Goal: Information Seeking & Learning: Learn about a topic

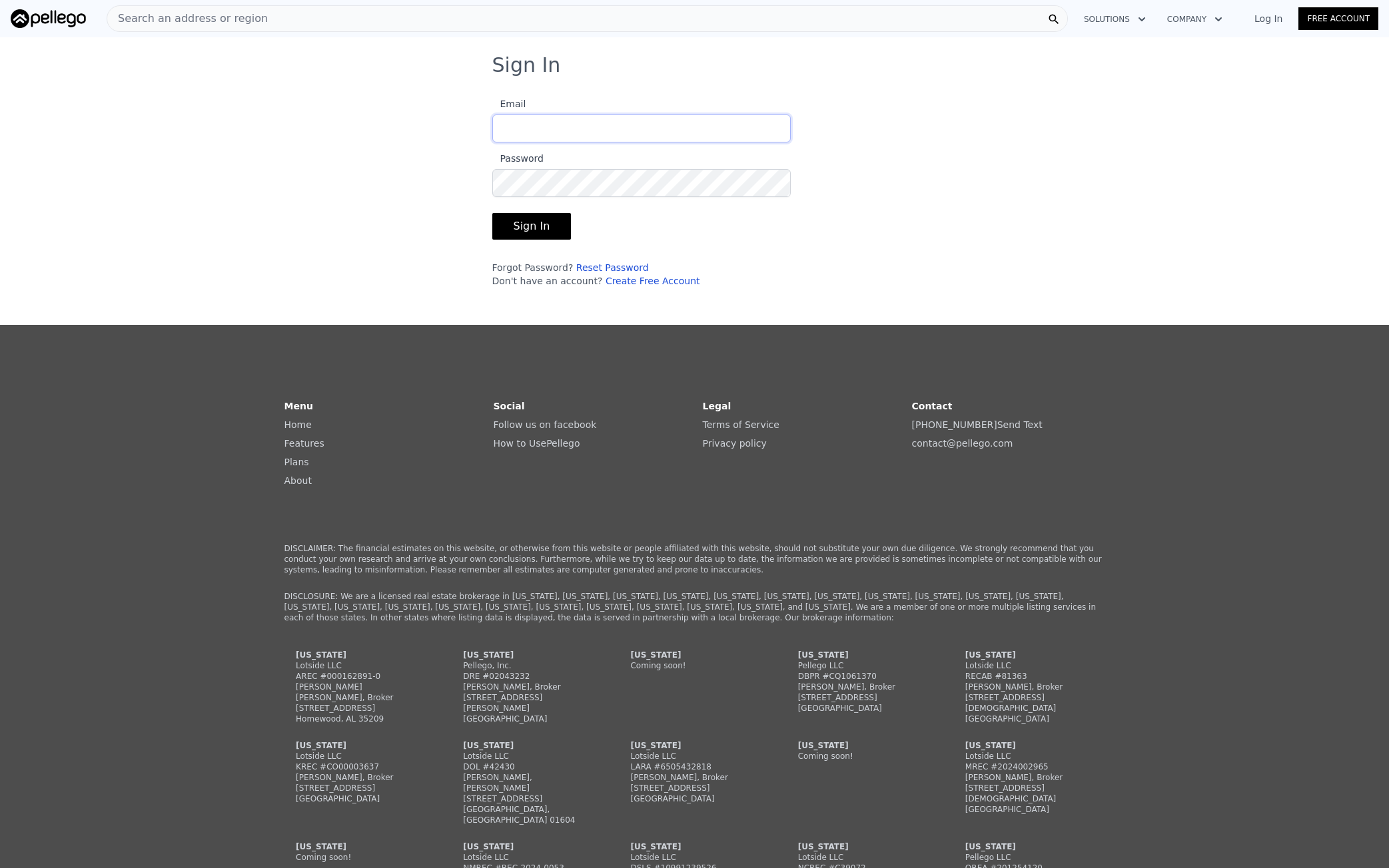
type input "[EMAIL_ADDRESS][DOMAIN_NAME]"
click at [541, 230] on button "Sign In" at bounding box center [531, 226] width 79 height 27
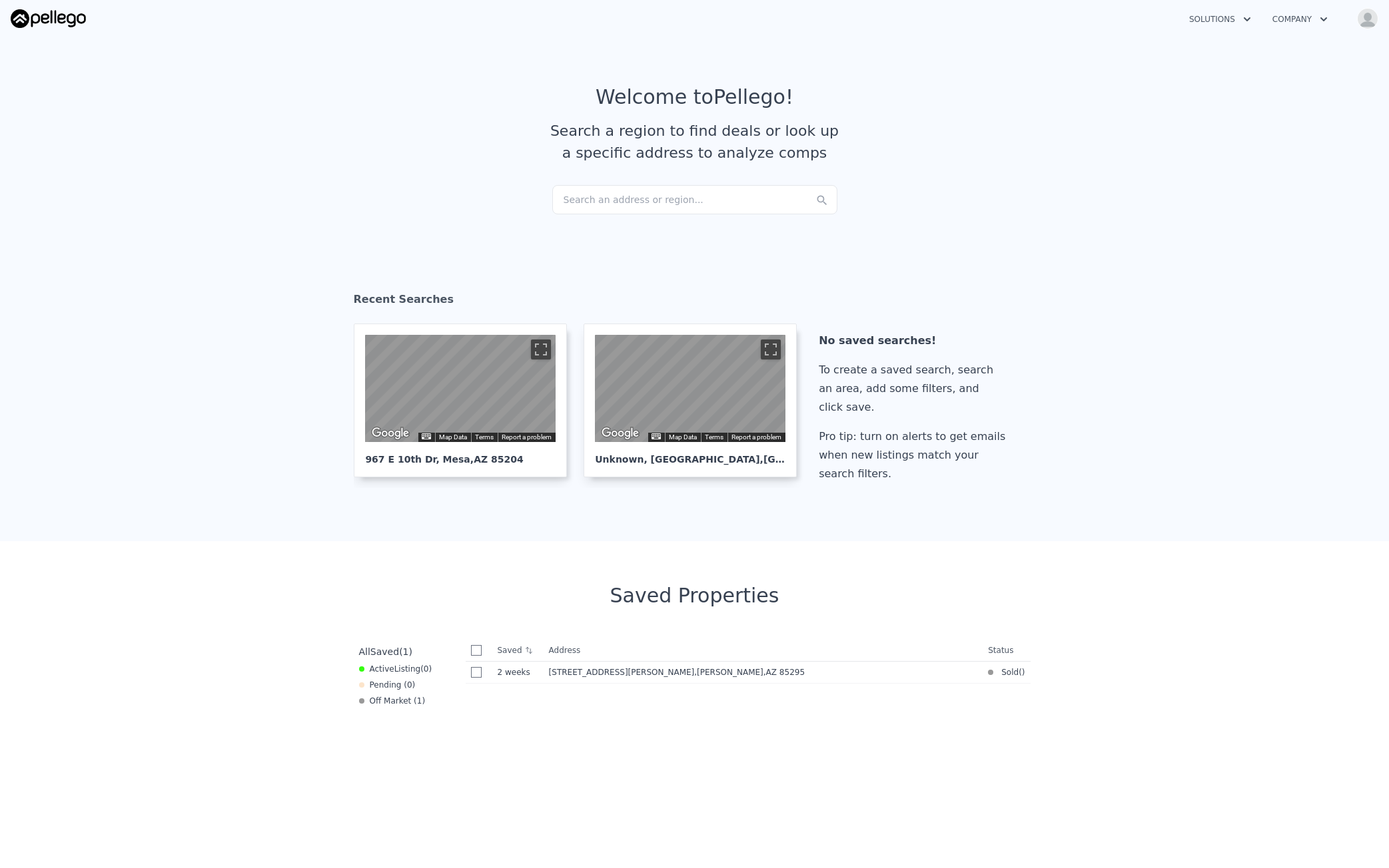
click at [597, 187] on div "Search an address or region..." at bounding box center [695, 200] width 285 height 29
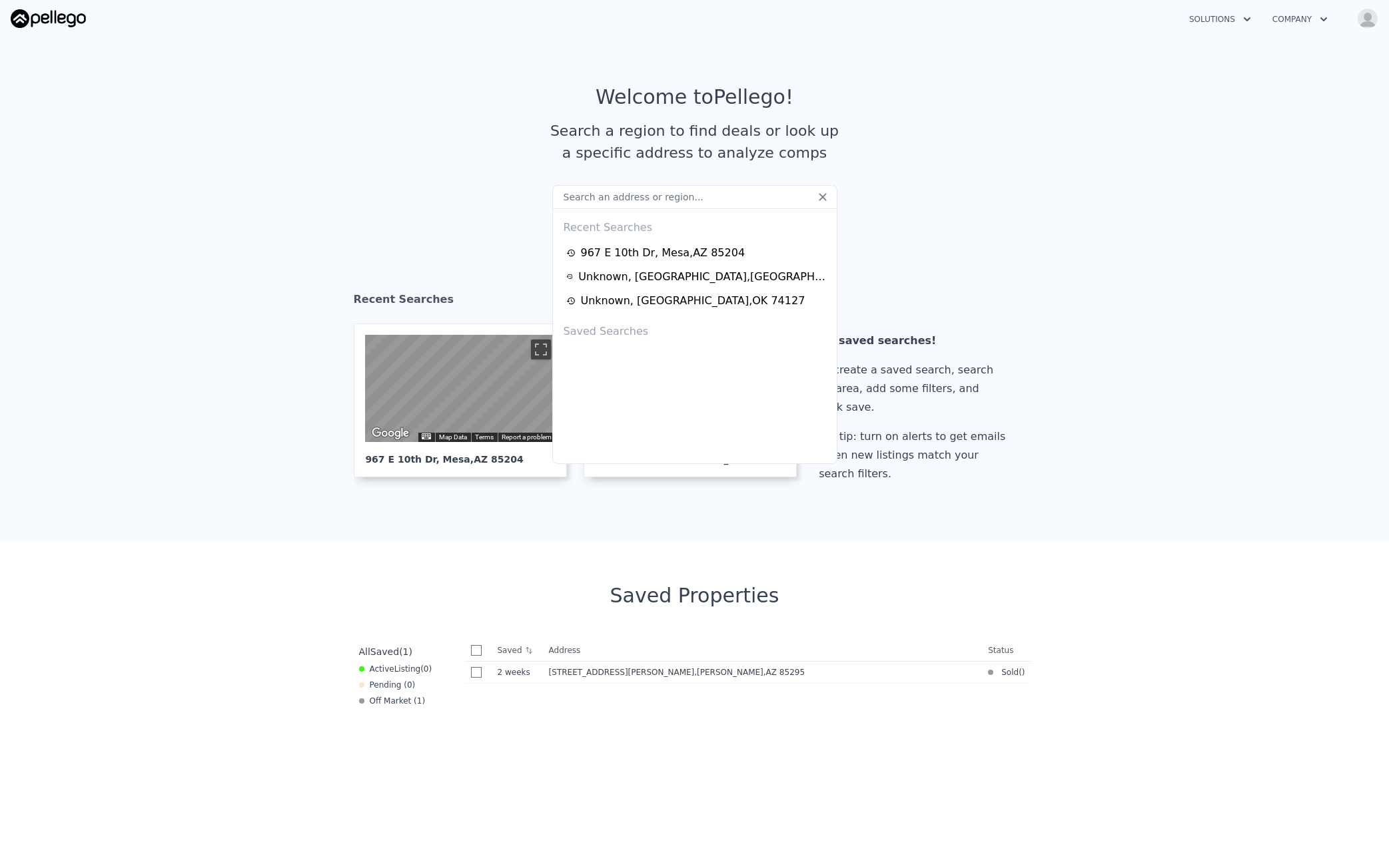
type input "[STREET_ADDRESS]"
click at [452, 160] on article "Welcome to Pellego ! Search a region to find deals or look up a specific addres…" at bounding box center [694, 136] width 852 height 100
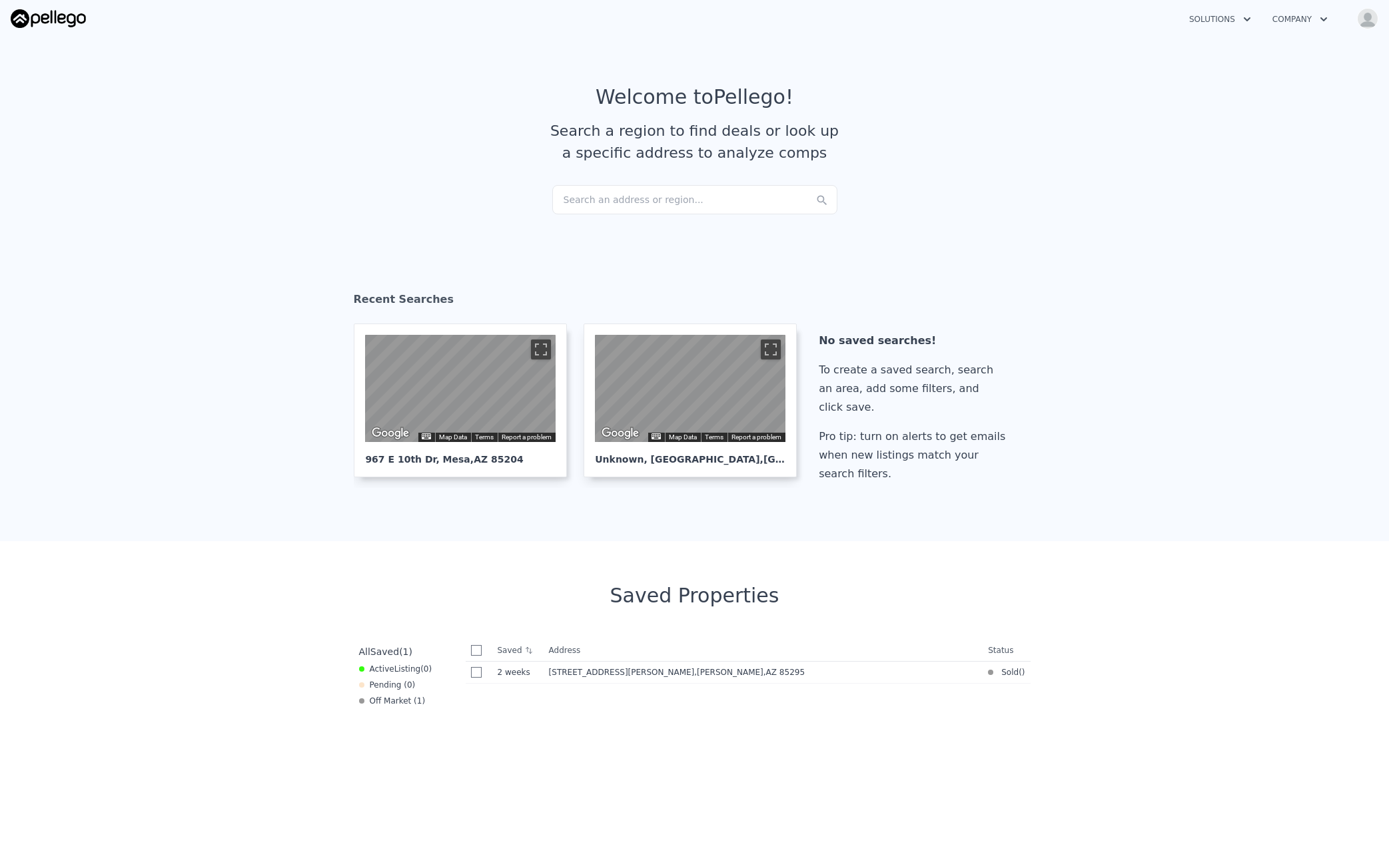
click at [575, 208] on div "Search an address or region..." at bounding box center [695, 200] width 285 height 29
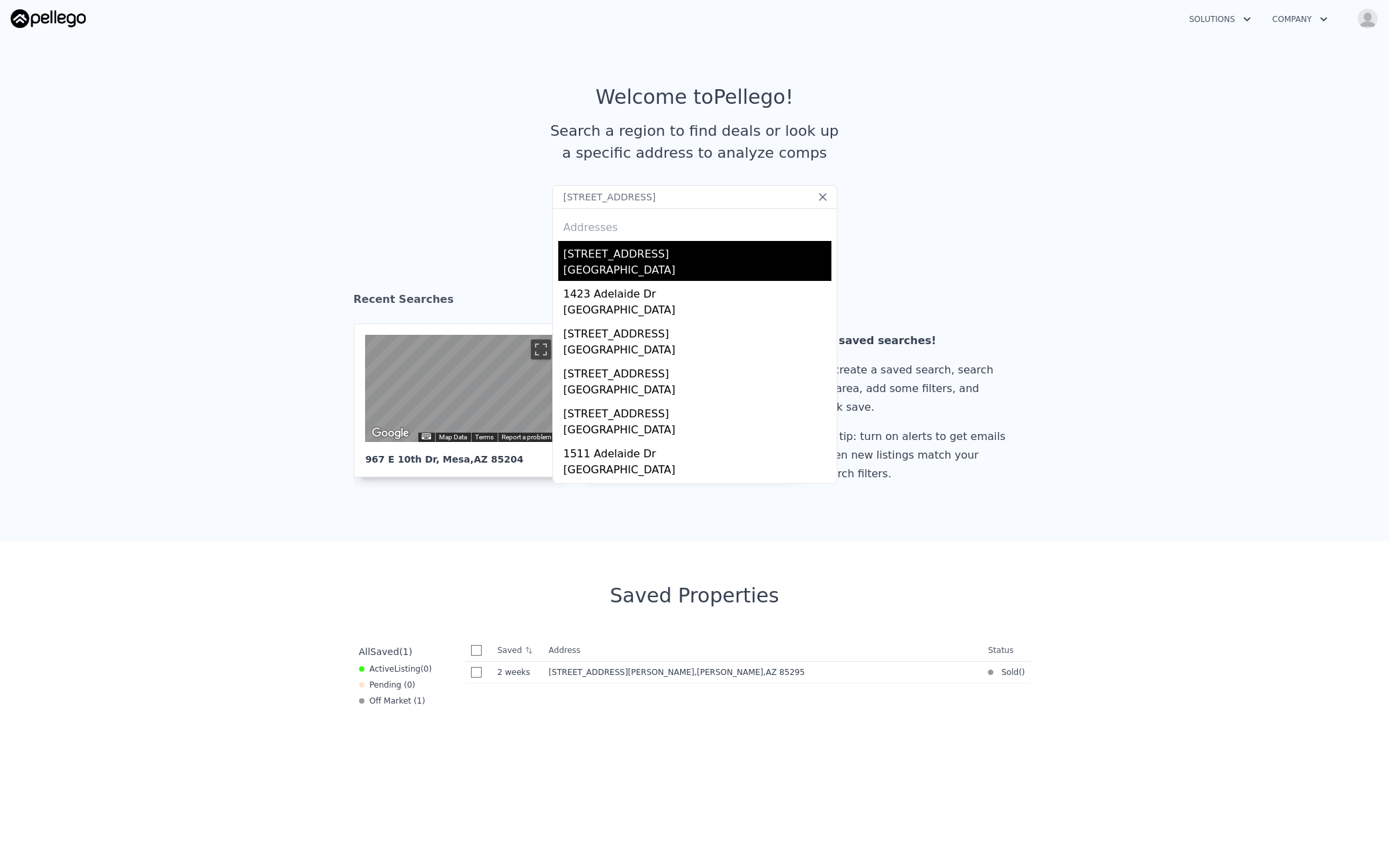
type input "[STREET_ADDRESS]"
click at [621, 258] on div "[STREET_ADDRESS]" at bounding box center [697, 252] width 268 height 22
